Goal: Find specific page/section: Find specific page/section

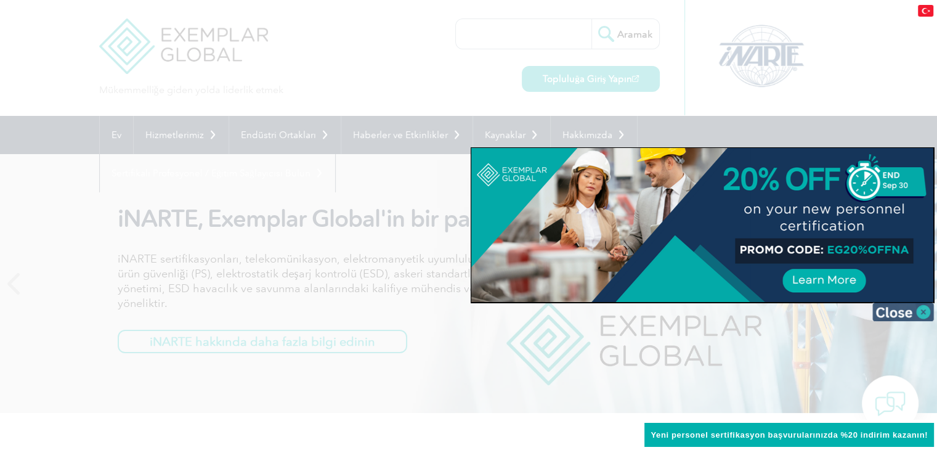
click at [917, 314] on img at bounding box center [904, 312] width 62 height 18
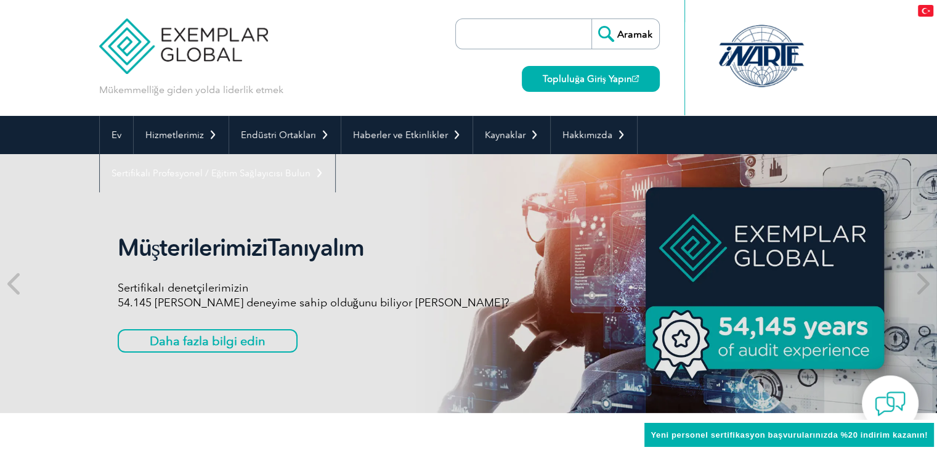
click at [540, 35] on input "search" at bounding box center [526, 34] width 129 height 30
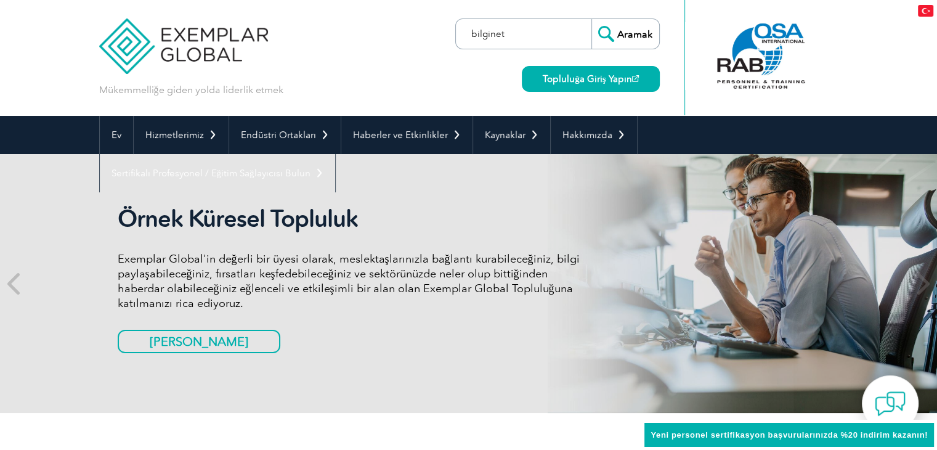
type input "bilginet"
click at [592, 19] on input "Aramak" at bounding box center [626, 34] width 68 height 30
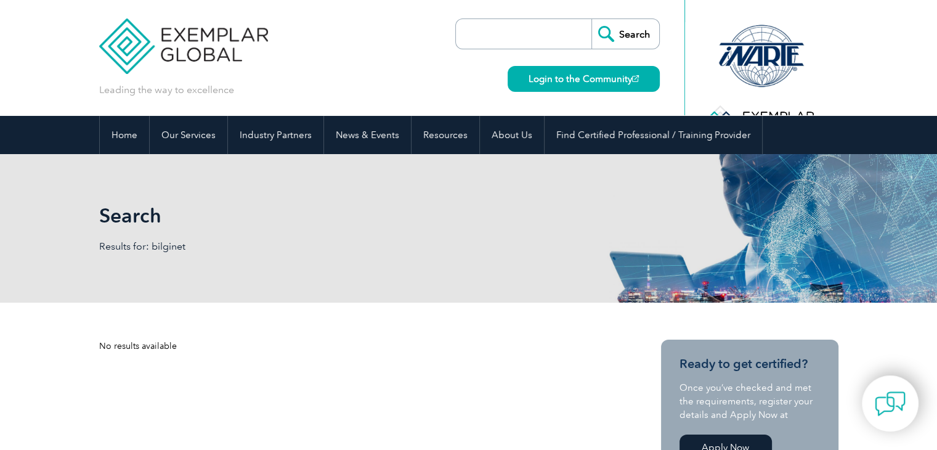
click at [137, 46] on img at bounding box center [183, 37] width 169 height 74
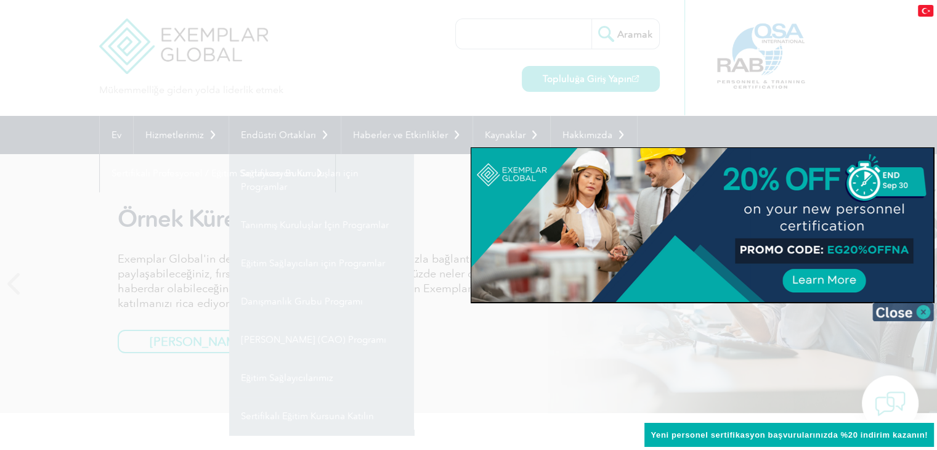
click at [926, 308] on img at bounding box center [904, 312] width 62 height 18
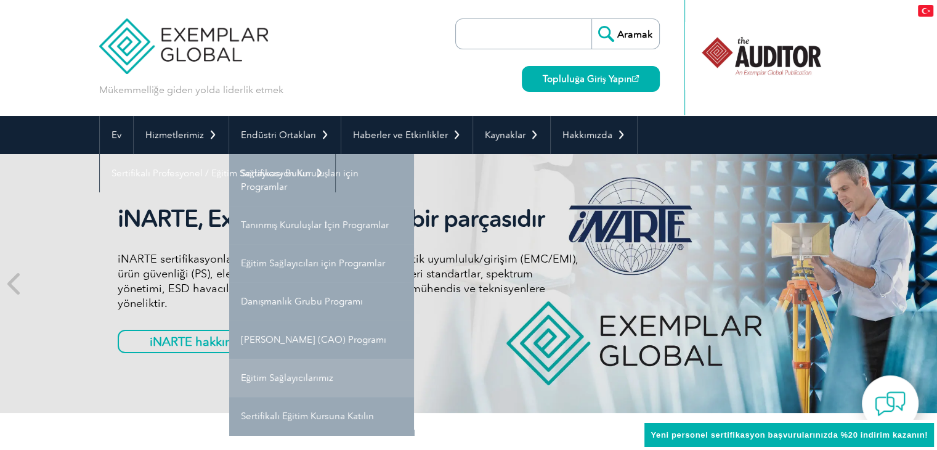
click at [297, 377] on div "iNARTE, Exemplar Global'in bir parçasıdır iNARTE sertifikasyonları, telekomünik…" at bounding box center [468, 283] width 739 height 259
click at [292, 378] on font "Eğitim Sağlayıcılarımız" at bounding box center [287, 377] width 92 height 11
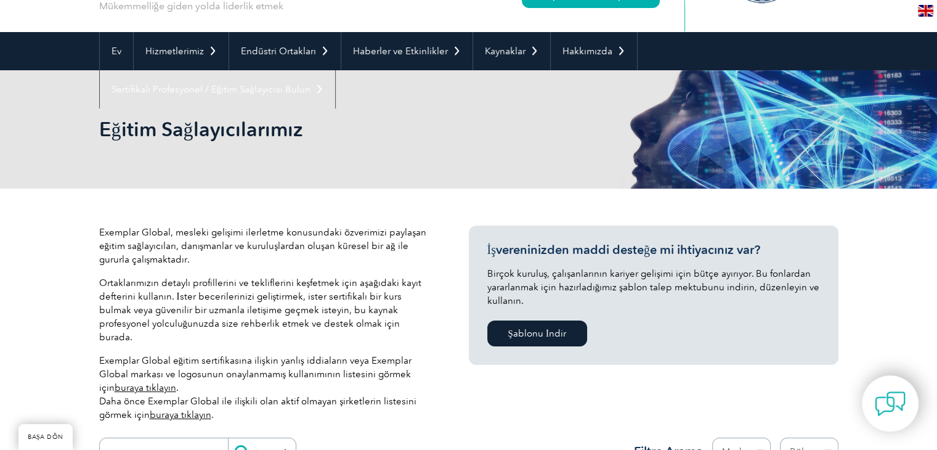
scroll to position [246, 0]
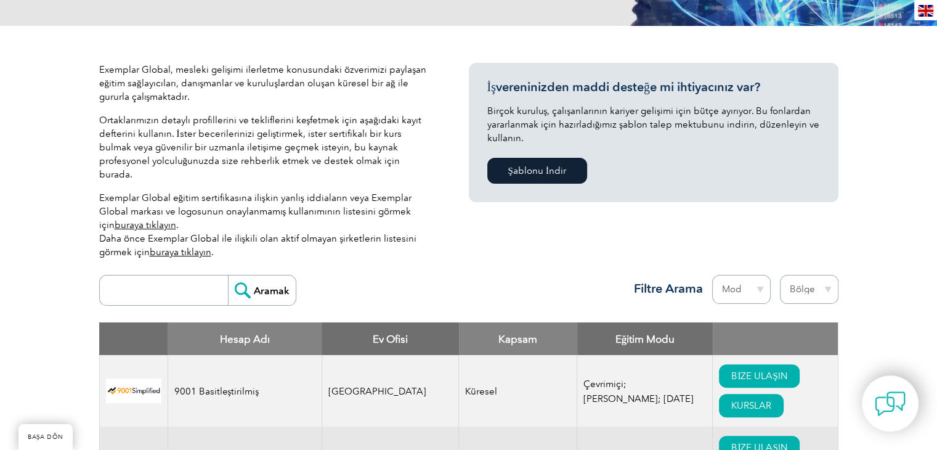
click at [138, 281] on input "search" at bounding box center [167, 290] width 122 height 30
type input "bilginet"
click at [240, 279] on input "Aramak" at bounding box center [262, 290] width 68 height 30
